Goal: Task Accomplishment & Management: Complete application form

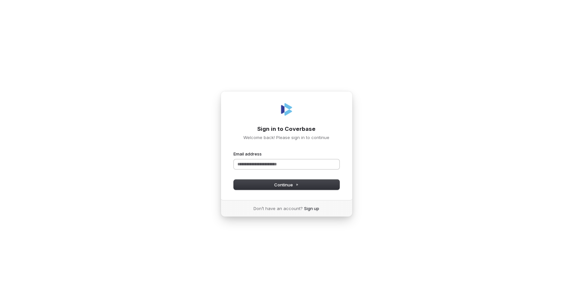
click at [263, 167] on input "Email address" at bounding box center [287, 164] width 106 height 10
click at [234, 151] on button "submit" at bounding box center [234, 151] width 0 height 0
type input "**********"
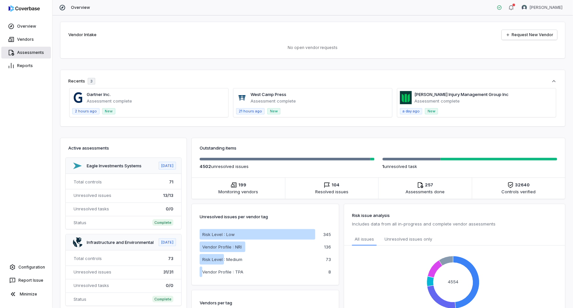
click at [27, 53] on link "Assessments" at bounding box center [26, 53] width 50 height 12
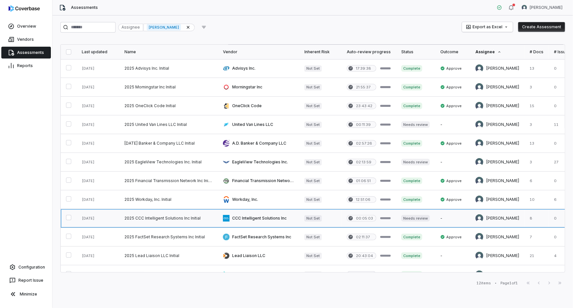
click at [174, 218] on link at bounding box center [168, 218] width 98 height 18
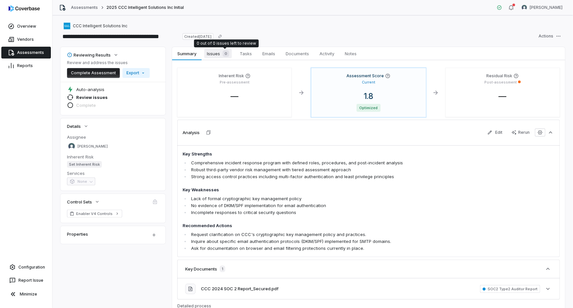
click at [218, 53] on span "Issues 0" at bounding box center [218, 53] width 28 height 9
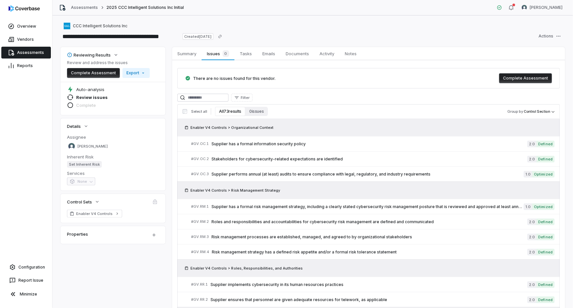
click at [232, 109] on button "All 73 results" at bounding box center [230, 111] width 30 height 9
click at [359, 174] on span "Supplier performs annual (at least) audits to ensure compliance with legal, reg…" at bounding box center [367, 173] width 312 height 5
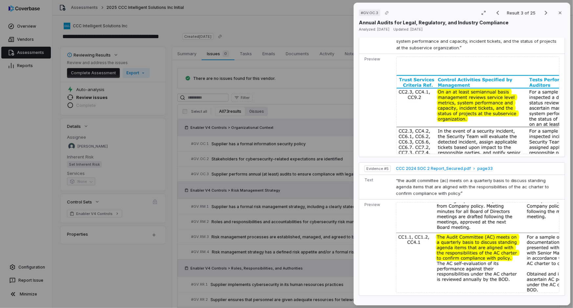
scroll to position [746, 0]
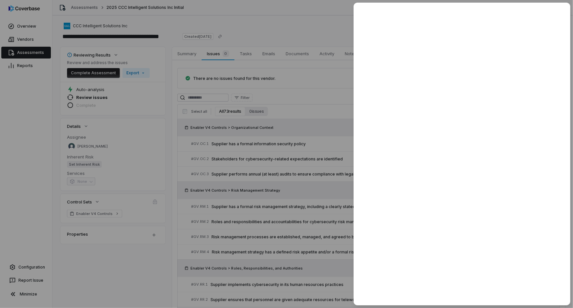
click at [306, 89] on div at bounding box center [286, 154] width 573 height 308
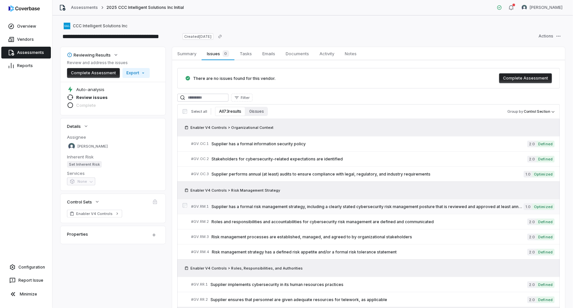
click at [314, 205] on span "Supplier has a formal risk management strategy, including a clearly stated cybe…" at bounding box center [367, 206] width 312 height 5
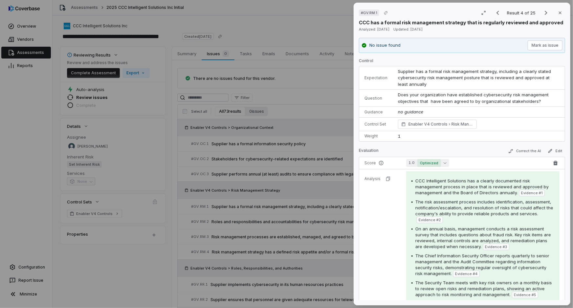
click at [444, 162] on icon "button" at bounding box center [445, 162] width 3 height 3
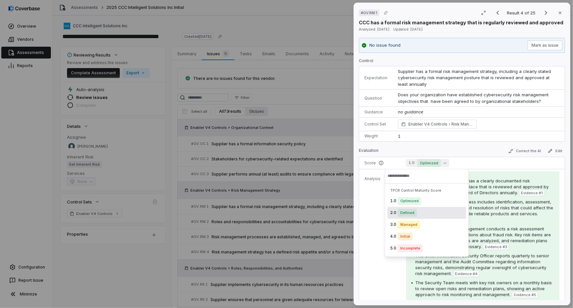
click at [410, 213] on span "Defined" at bounding box center [407, 213] width 19 height 8
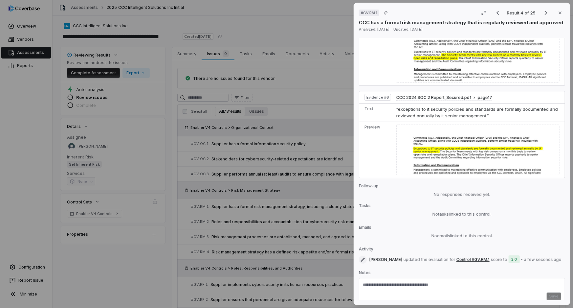
scroll to position [776, 0]
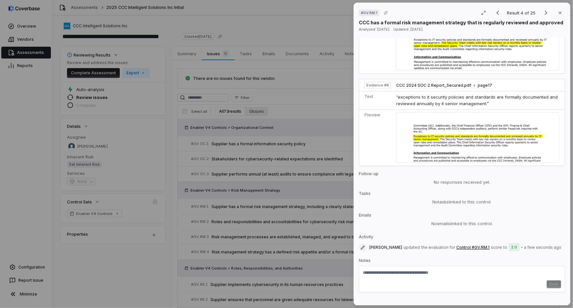
click at [435, 270] on textarea at bounding box center [462, 275] width 198 height 11
type textarea "*"
type textarea "**********"
click at [303, 52] on div "# GV.RM.1 Result 4 of 25 Close CCC has a formal risk management strategy that i…" at bounding box center [286, 154] width 573 height 308
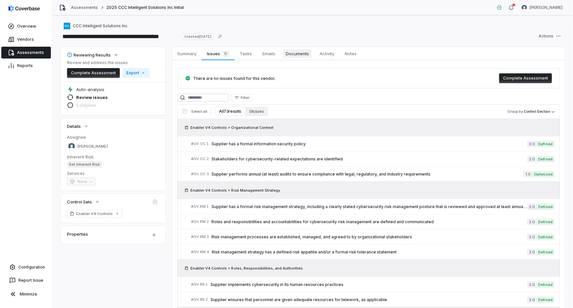
click at [302, 52] on span "Documents" at bounding box center [297, 53] width 29 height 9
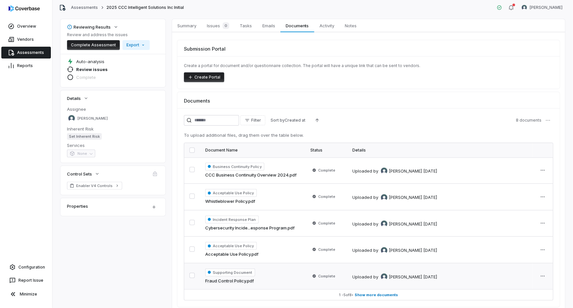
scroll to position [55, 0]
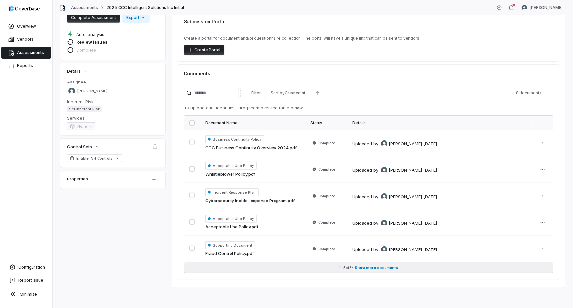
click at [390, 265] on span "Show more documents" at bounding box center [376, 267] width 43 height 5
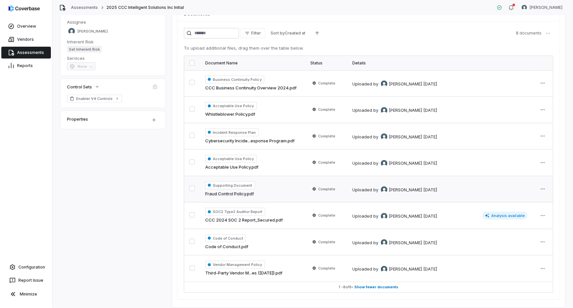
scroll to position [104, 0]
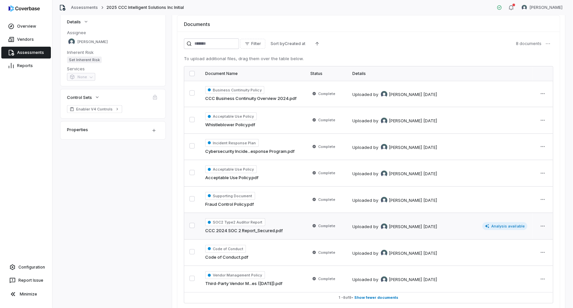
click at [290, 230] on div "SOC2 Type2 Auditor Report CCC 2024 SOC 2 Report_Secured.pdf" at bounding box center [252, 226] width 95 height 16
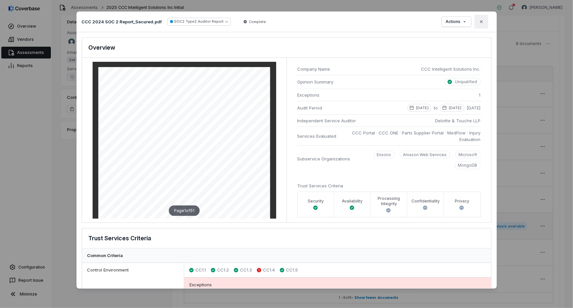
click at [485, 22] on button "Close" at bounding box center [481, 22] width 14 height 14
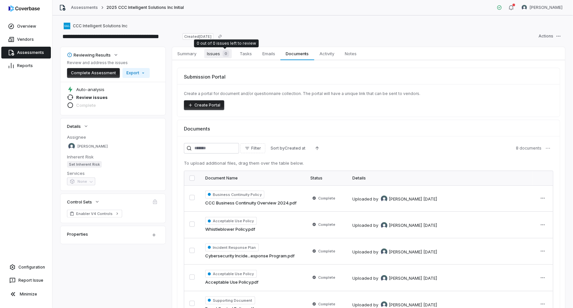
click at [221, 54] on div "0" at bounding box center [224, 53] width 9 height 7
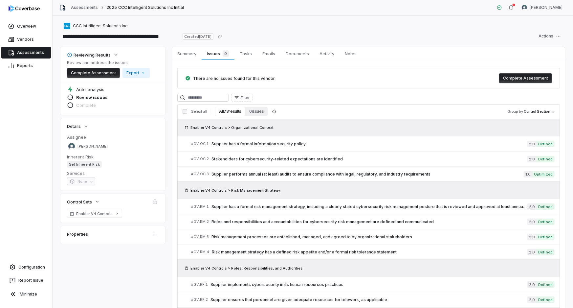
click at [229, 112] on button "All 73 results" at bounding box center [230, 111] width 30 height 9
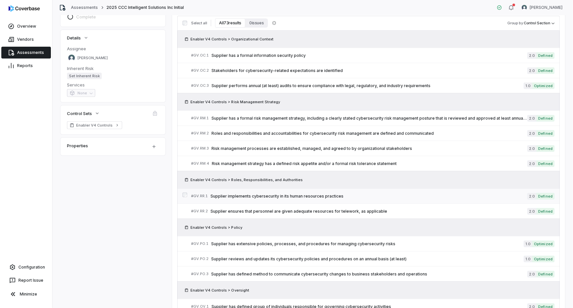
scroll to position [89, 0]
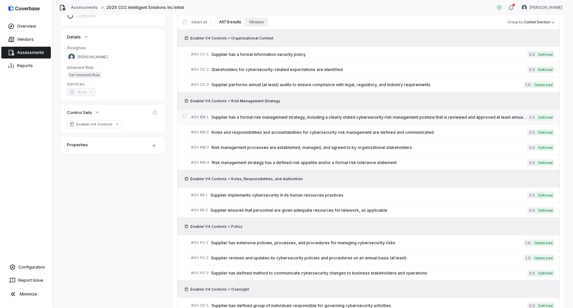
click at [306, 116] on span "Supplier has a formal risk management strategy, including a clearly stated cybe…" at bounding box center [369, 117] width 316 height 5
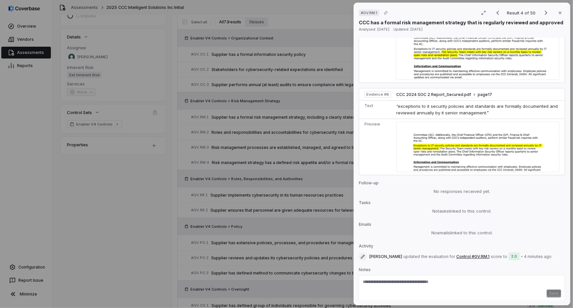
scroll to position [776, 0]
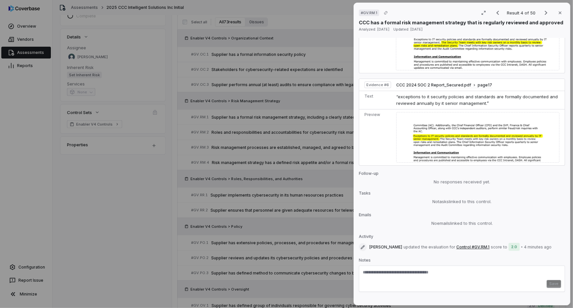
click at [412, 269] on textarea at bounding box center [462, 274] width 198 height 11
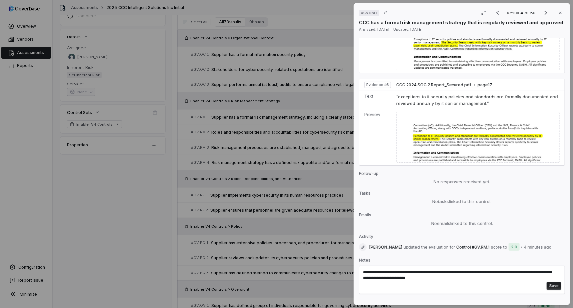
click at [405, 269] on textarea "**********" at bounding box center [459, 275] width 192 height 12
click at [472, 269] on textarea "**********" at bounding box center [459, 275] width 192 height 12
type textarea "**********"
click at [552, 282] on button "Save" at bounding box center [554, 286] width 14 height 8
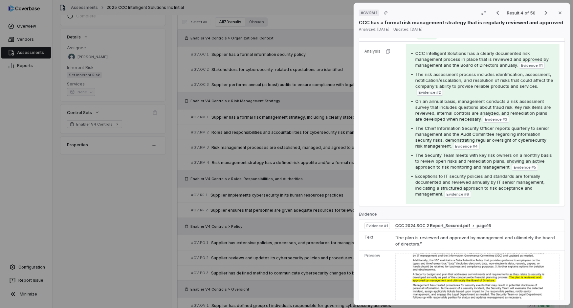
scroll to position [60, 0]
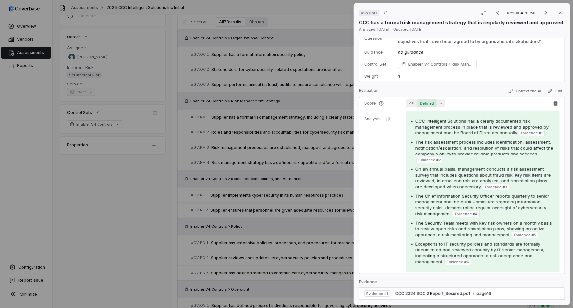
click at [441, 104] on button "2.0 Defined" at bounding box center [425, 103] width 39 height 8
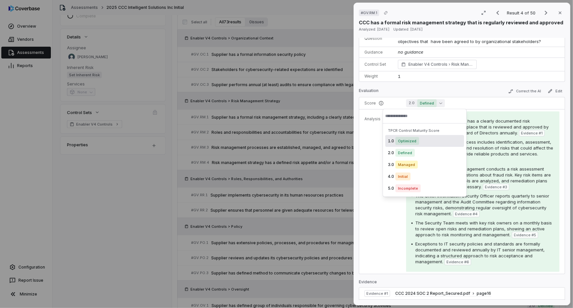
click at [406, 139] on span "Optimized" at bounding box center [407, 141] width 24 height 8
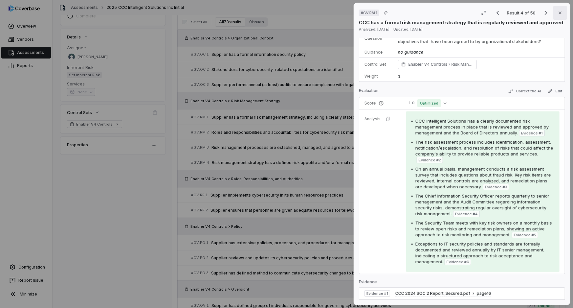
click at [558, 14] on icon "button" at bounding box center [559, 12] width 5 height 5
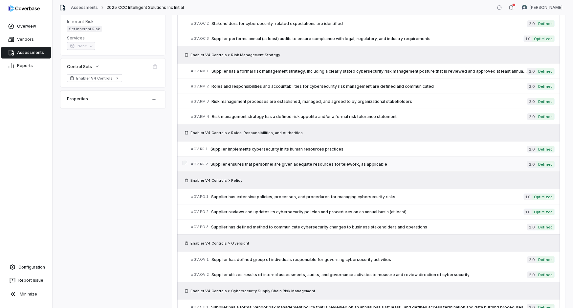
scroll to position [239, 0]
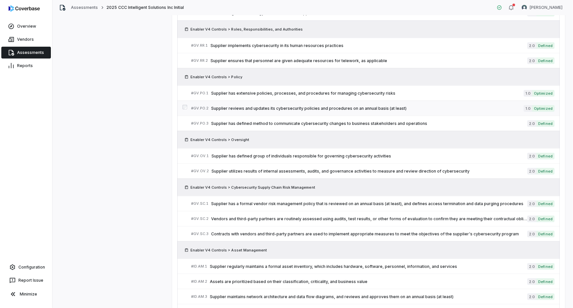
click at [318, 108] on span "Supplier reviews and updates its cybersecurity policies and procedures on an an…" at bounding box center [367, 108] width 313 height 5
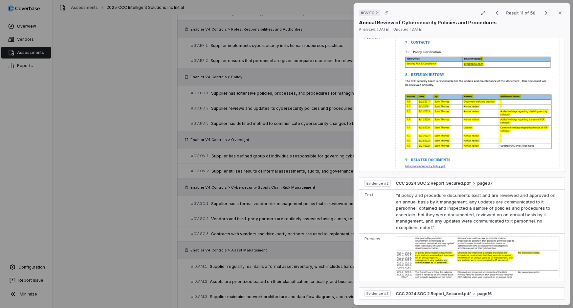
scroll to position [301, 0]
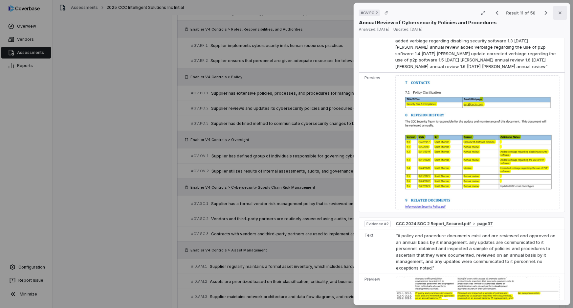
click at [557, 13] on icon "button" at bounding box center [559, 12] width 5 height 5
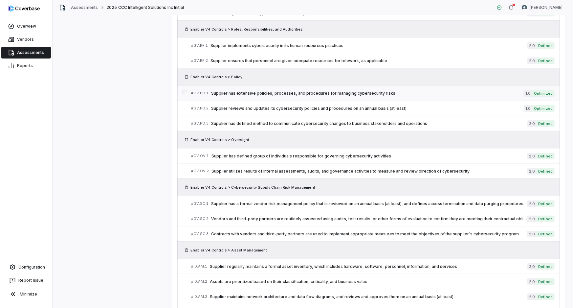
click at [340, 95] on div "# GV.PO.1 Supplier has extensive policies, processes, and procedures for managi…" at bounding box center [357, 93] width 333 height 7
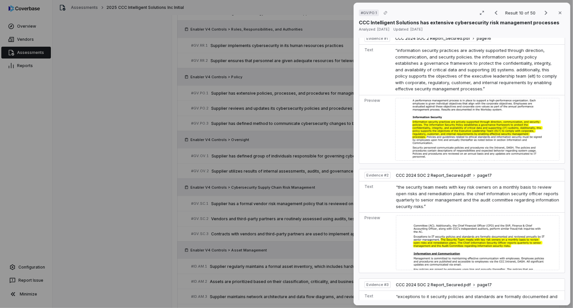
scroll to position [209, 0]
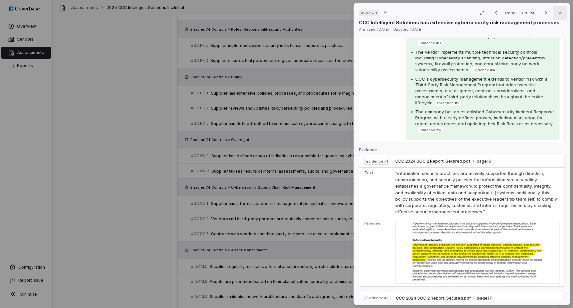
click at [557, 13] on icon "button" at bounding box center [559, 12] width 5 height 5
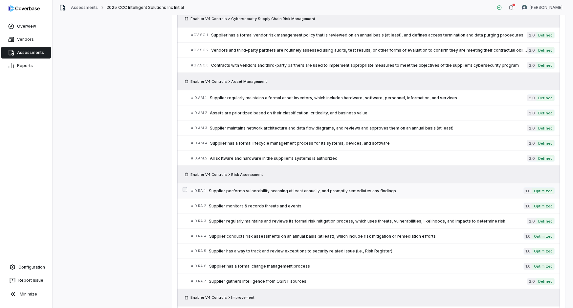
scroll to position [418, 0]
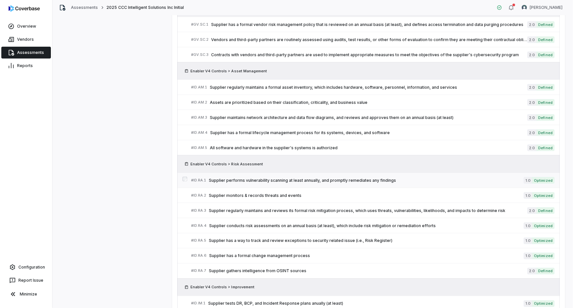
click at [360, 183] on link "# ID.RA.1 Supplier performs vulnerability scanning at least annually, and promp…" at bounding box center [372, 180] width 363 height 15
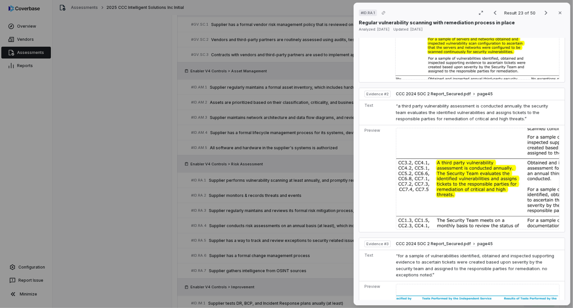
scroll to position [388, 0]
click at [557, 12] on icon "button" at bounding box center [559, 12] width 5 height 5
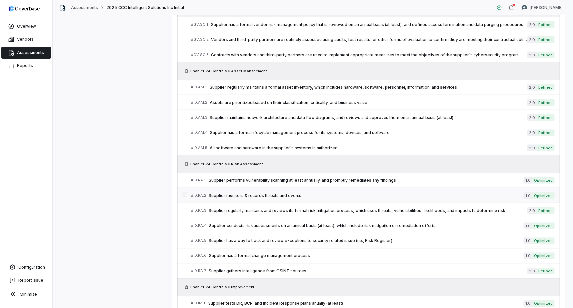
click at [415, 195] on span "Supplier monitors & records threats and events" at bounding box center [366, 195] width 315 height 5
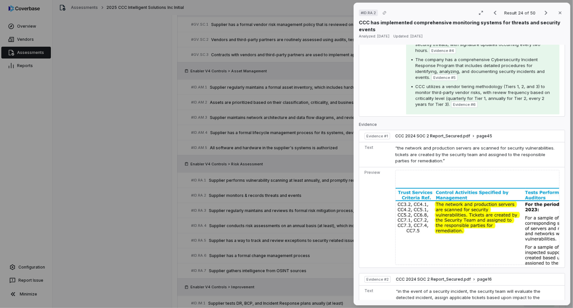
scroll to position [298, 0]
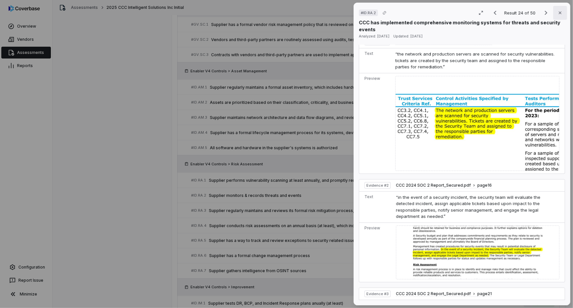
click at [559, 11] on button "Close" at bounding box center [560, 13] width 14 height 14
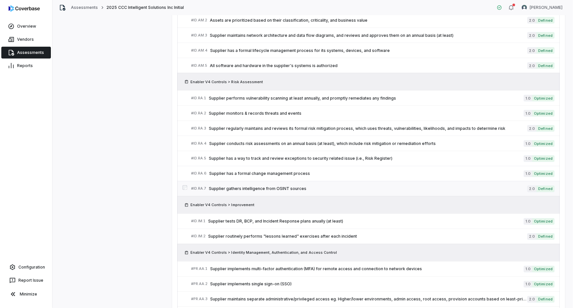
scroll to position [507, 0]
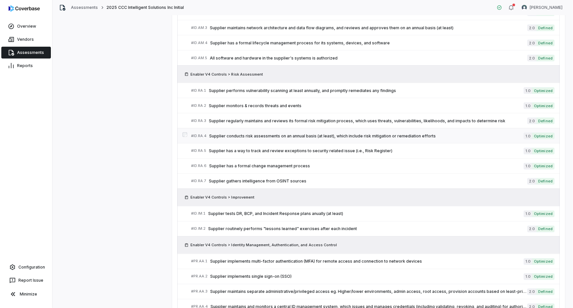
click at [457, 135] on span "Supplier conducts risk assessments on an annual basis (at least), which include…" at bounding box center [366, 135] width 315 height 5
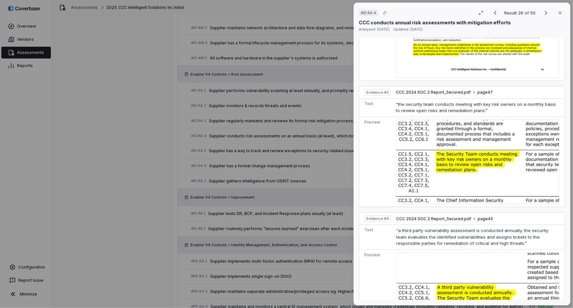
scroll to position [507, 0]
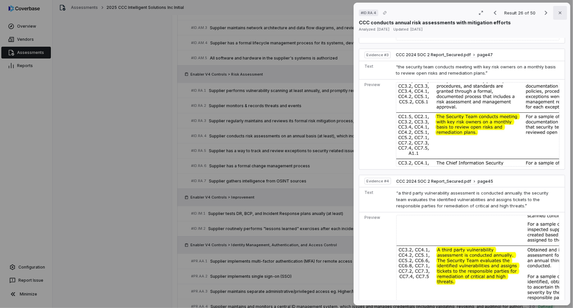
click at [559, 15] on button "Close" at bounding box center [560, 13] width 14 height 14
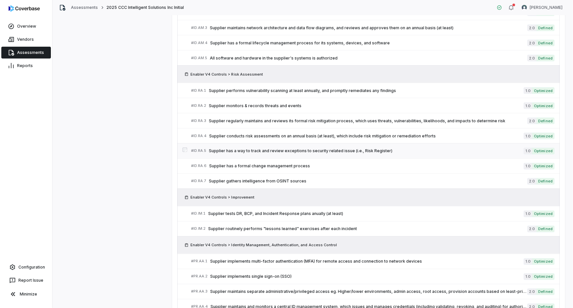
click at [451, 151] on span "Supplier has a way to track and review exceptions to security related issue (i.…" at bounding box center [366, 150] width 315 height 5
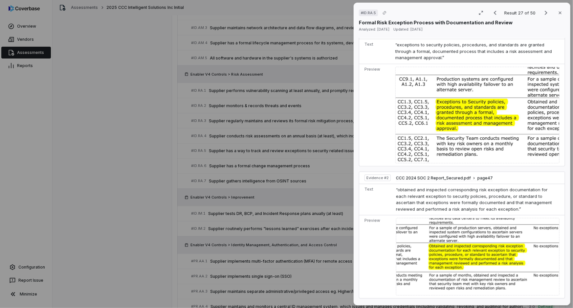
scroll to position [298, 0]
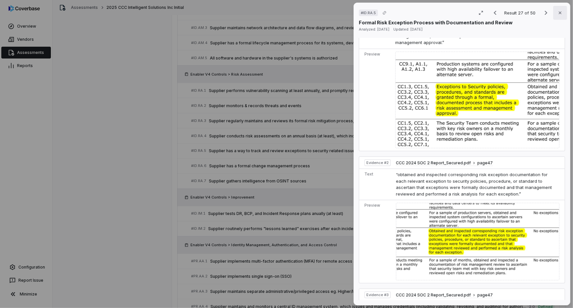
click at [558, 14] on icon "button" at bounding box center [559, 12] width 5 height 5
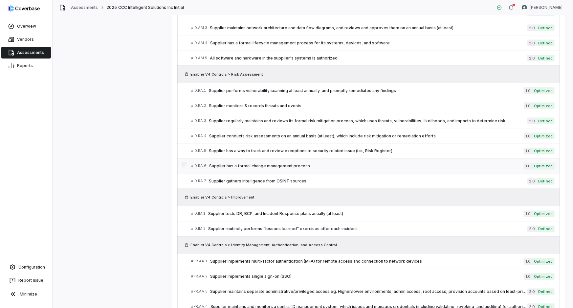
click at [443, 166] on span "Supplier has a formal change management process" at bounding box center [366, 165] width 315 height 5
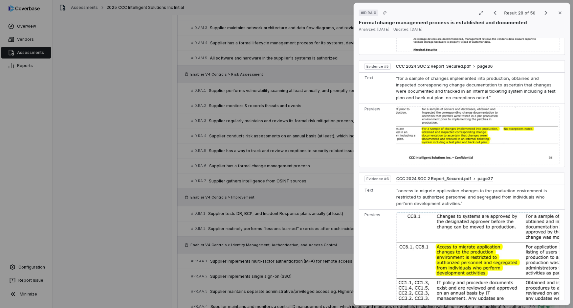
scroll to position [676, 0]
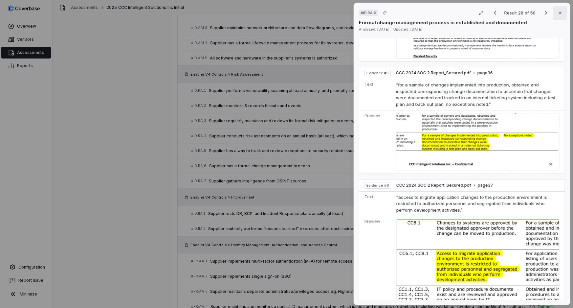
click at [557, 13] on icon "button" at bounding box center [559, 12] width 5 height 5
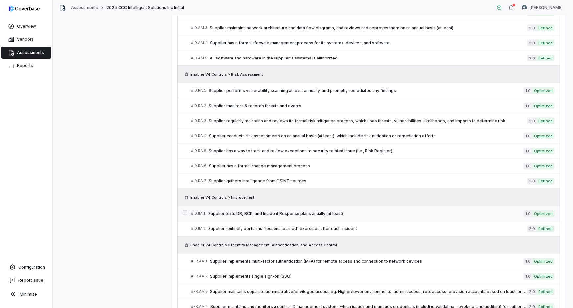
click at [449, 212] on span "Supplier tests DR, BCP, and Incident Response plans anually (at least)" at bounding box center [365, 213] width 315 height 5
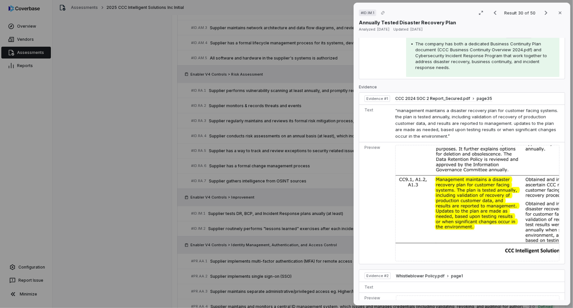
scroll to position [269, 0]
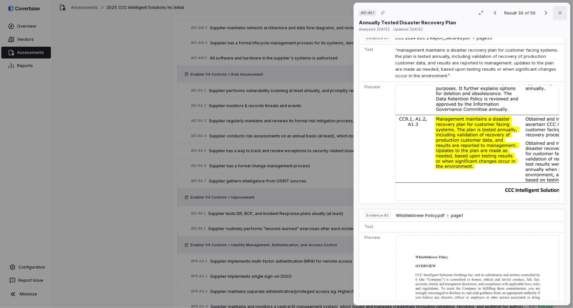
click at [558, 15] on icon "button" at bounding box center [559, 12] width 5 height 5
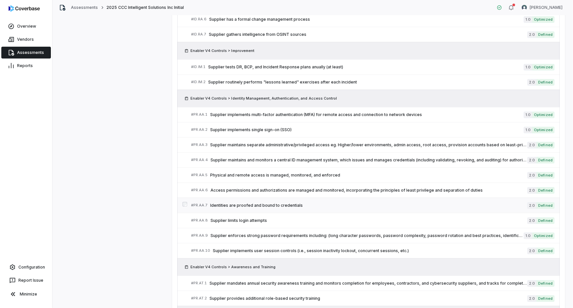
scroll to position [657, 0]
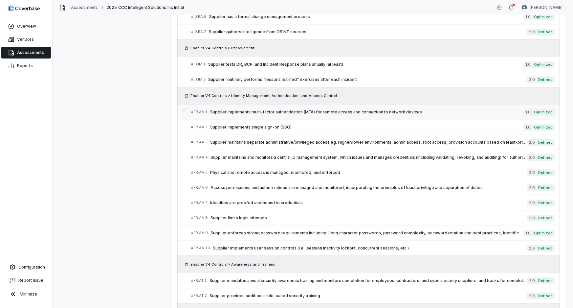
click at [440, 115] on link "# PR.AA.1 Supplier implements multi-factor authentication (MFA) for remote acce…" at bounding box center [372, 111] width 363 height 15
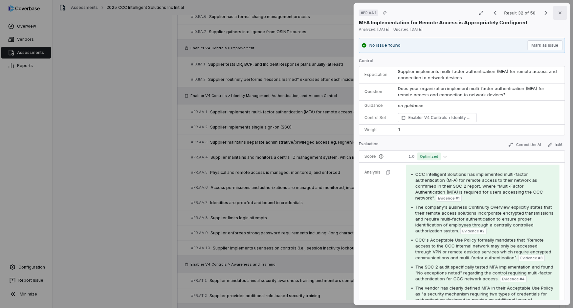
click at [556, 15] on button "Close" at bounding box center [560, 13] width 14 height 14
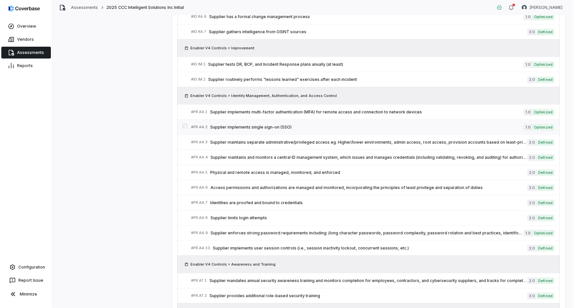
click at [299, 125] on span "Supplier implements single sign-on (SSO)" at bounding box center [367, 126] width 314 height 5
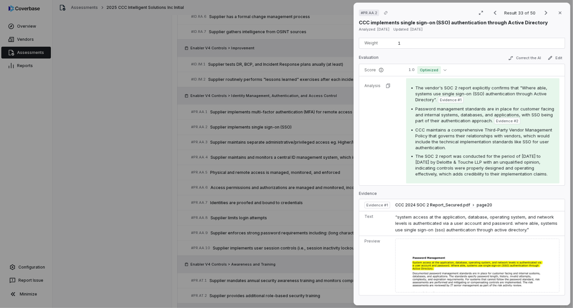
scroll to position [13, 0]
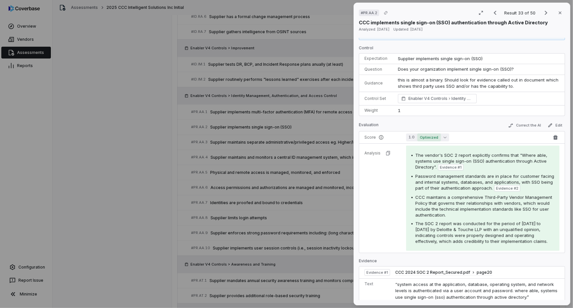
click at [445, 137] on button "1.0 Optimized" at bounding box center [427, 137] width 43 height 8
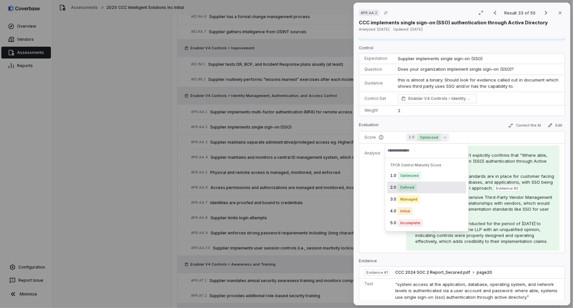
click at [415, 189] on span "Defined" at bounding box center [407, 187] width 19 height 8
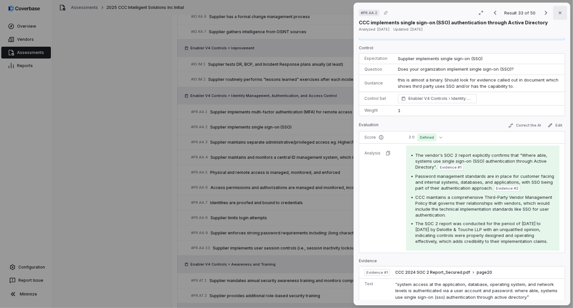
click at [557, 13] on icon "button" at bounding box center [559, 12] width 5 height 5
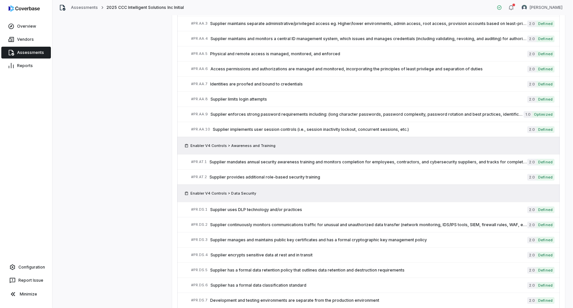
scroll to position [776, 0]
click at [402, 112] on span "Supplier enforces strong password requirements including: (long character passw…" at bounding box center [366, 113] width 313 height 5
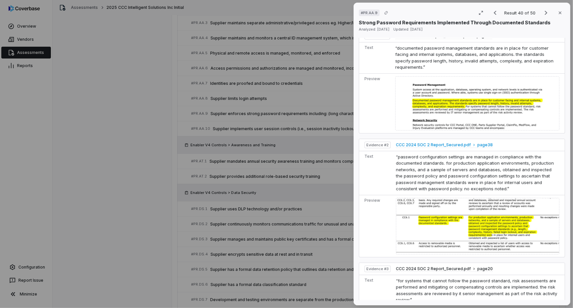
scroll to position [447, 0]
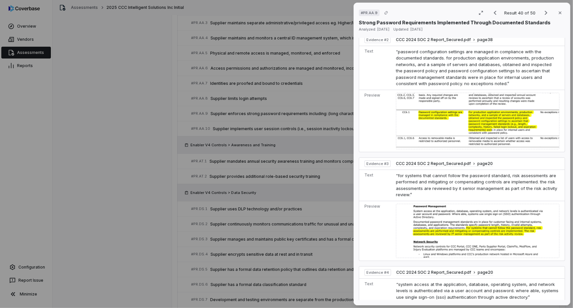
drag, startPoint x: 557, startPoint y: 12, endPoint x: 553, endPoint y: 22, distance: 10.4
click at [557, 12] on icon "button" at bounding box center [559, 12] width 5 height 5
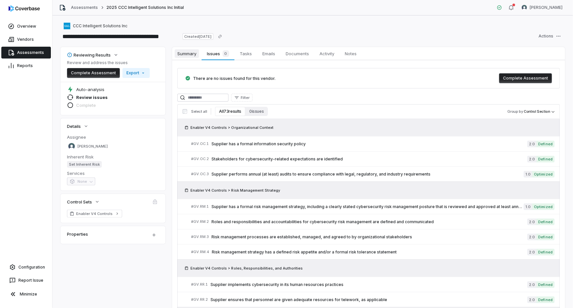
click at [192, 50] on span "Summary" at bounding box center [187, 53] width 24 height 9
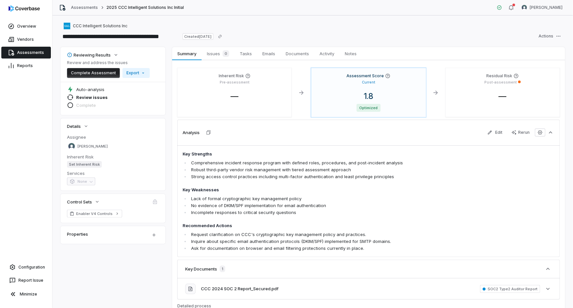
click at [164, 124] on div "Details" at bounding box center [112, 126] width 105 height 16
click at [155, 51] on div "Reviewing Results Review and address the issues Complete Assessment Export" at bounding box center [113, 64] width 92 height 27
click at [365, 84] on p "Current" at bounding box center [368, 82] width 13 height 5
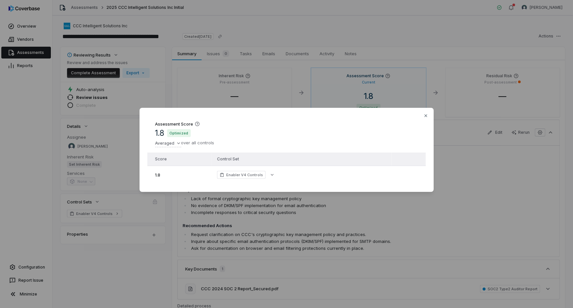
click at [214, 53] on div "Assessment Score 1.8 Optimized Averaged over all controls Score Control Set 1.8…" at bounding box center [286, 154] width 573 height 308
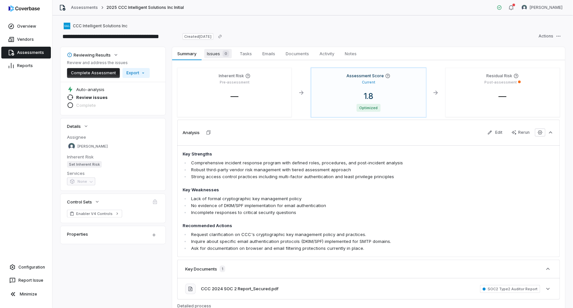
click at [213, 53] on span "Issues 0" at bounding box center [218, 53] width 28 height 9
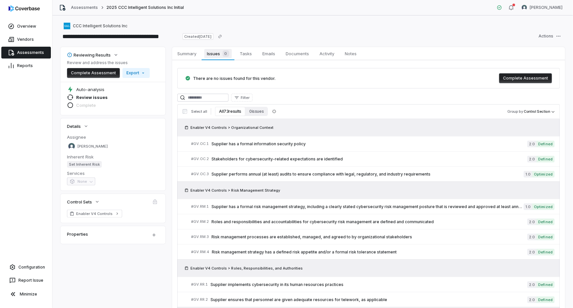
click at [213, 52] on span "Issues 0" at bounding box center [217, 53] width 27 height 9
click at [190, 52] on span "Summary" at bounding box center [187, 53] width 24 height 9
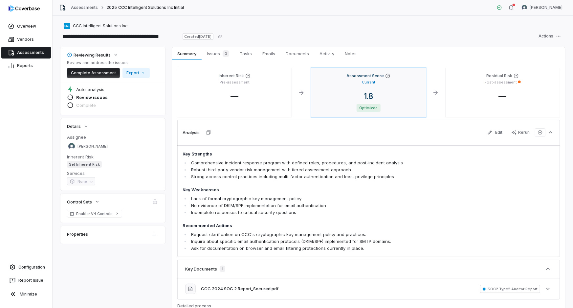
click at [351, 82] on div "Current" at bounding box center [368, 81] width 104 height 6
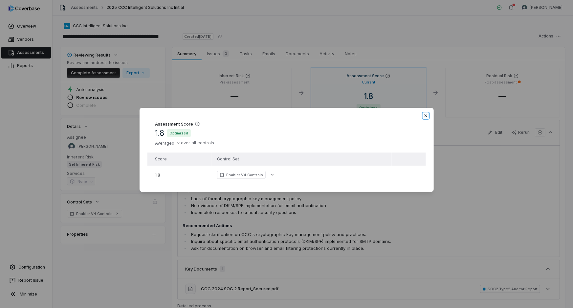
click at [423, 117] on icon "button" at bounding box center [425, 115] width 5 height 5
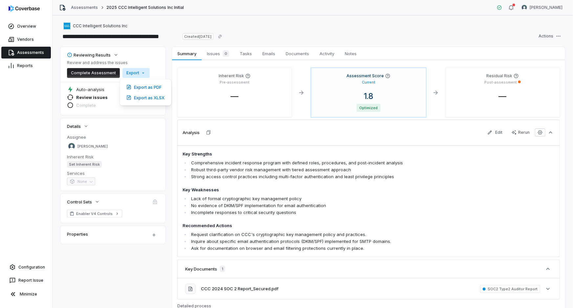
click at [137, 73] on html "**********" at bounding box center [286, 154] width 573 height 308
click at [145, 98] on div "Export as XLSX" at bounding box center [145, 97] width 46 height 11
click at [87, 7] on link "Assessments" at bounding box center [84, 7] width 27 height 5
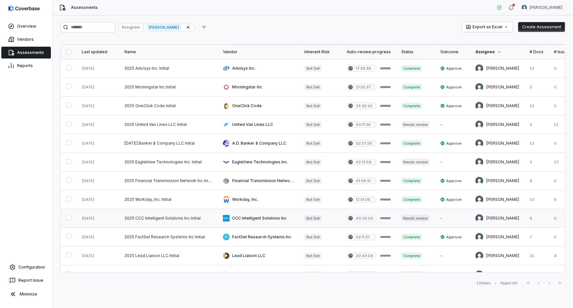
click at [171, 217] on link at bounding box center [168, 218] width 98 height 18
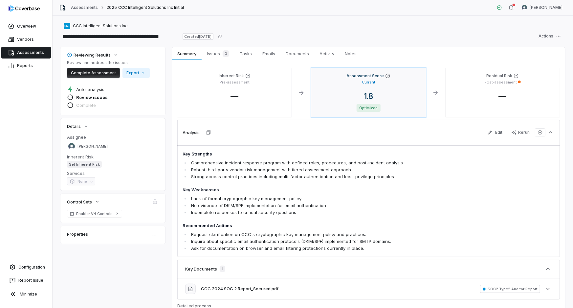
click at [360, 85] on div "Assessment Score Current 1.8 Optimized" at bounding box center [368, 92] width 114 height 49
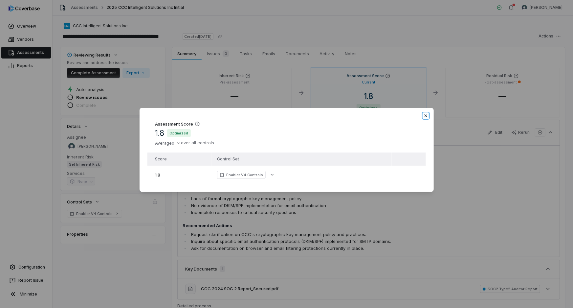
click at [426, 114] on icon "button" at bounding box center [425, 115] width 5 height 5
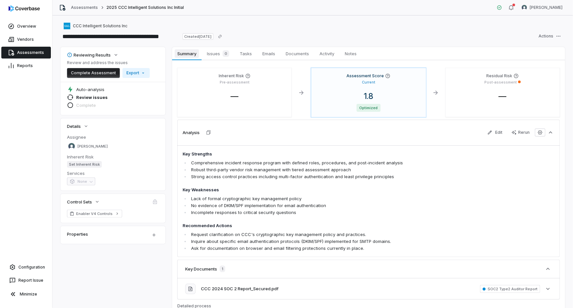
click at [186, 53] on span "Summary" at bounding box center [187, 53] width 24 height 9
click at [299, 51] on span "Documents" at bounding box center [297, 53] width 29 height 9
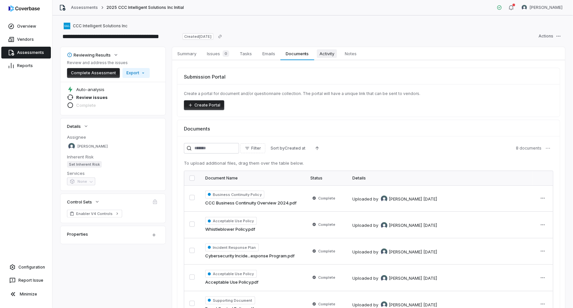
click at [324, 53] on span "Activity" at bounding box center [327, 53] width 20 height 9
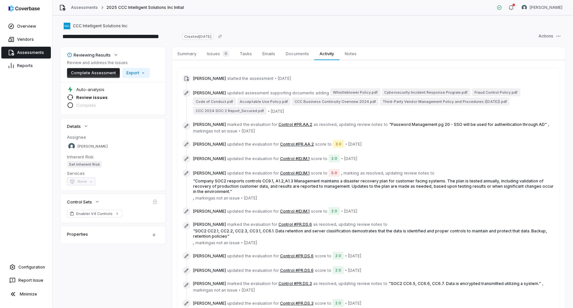
click at [90, 74] on button "Complete Assessment" at bounding box center [93, 73] width 53 height 10
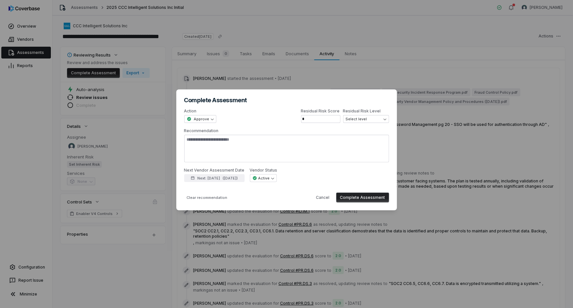
click at [364, 196] on button "Complete Assessment" at bounding box center [362, 197] width 53 height 10
type textarea "*"
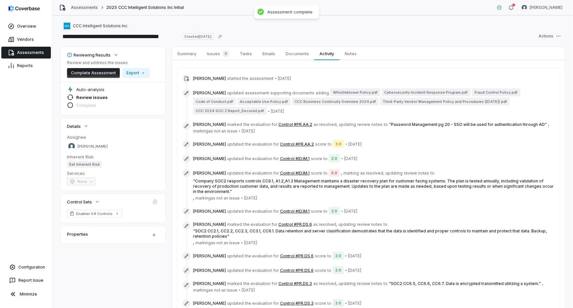
click at [87, 8] on link "Assessments" at bounding box center [84, 7] width 27 height 5
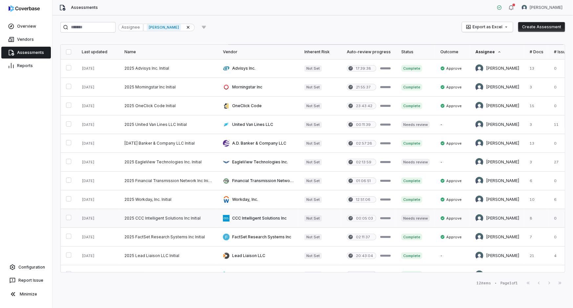
click at [417, 220] on link at bounding box center [415, 218] width 39 height 18
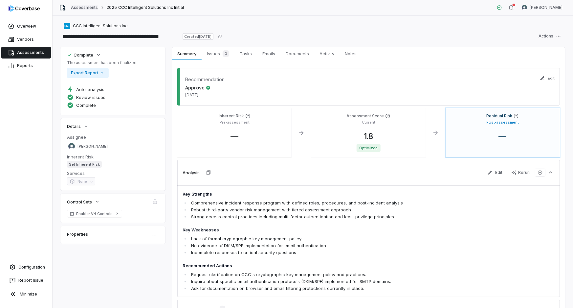
click at [85, 8] on link "Assessments" at bounding box center [84, 7] width 27 height 5
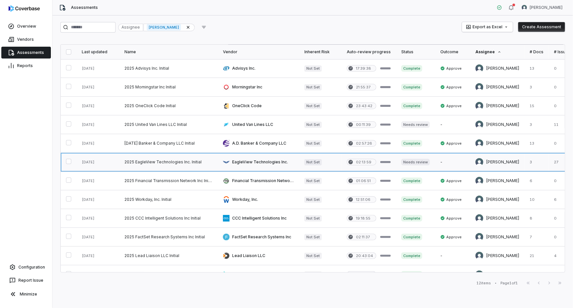
click at [195, 162] on link at bounding box center [168, 162] width 98 height 18
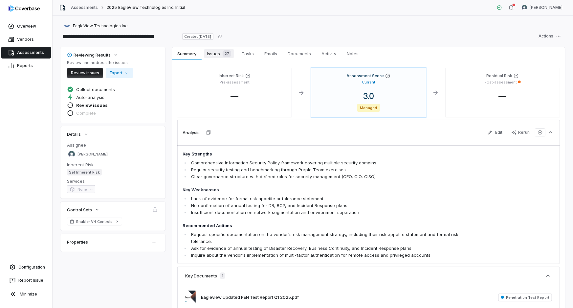
click at [221, 55] on div "27" at bounding box center [225, 53] width 11 height 7
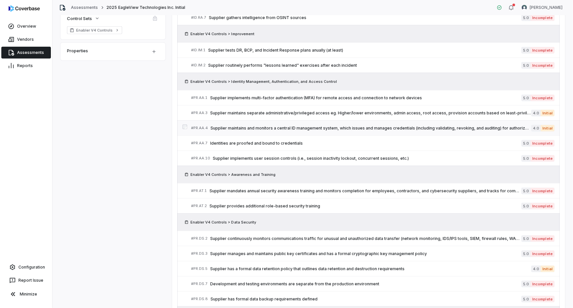
scroll to position [96, 0]
